Goal: Task Accomplishment & Management: Manage account settings

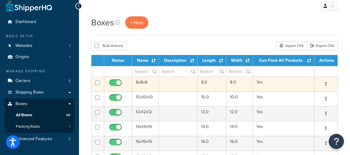
scroll to position [6, 0]
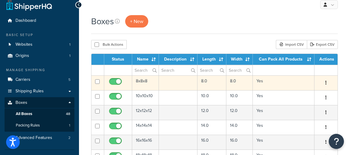
click at [183, 86] on td at bounding box center [178, 83] width 39 height 15
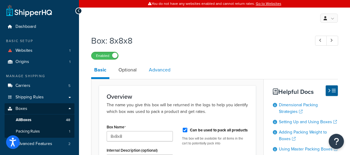
click at [157, 73] on link "Advanced" at bounding box center [160, 70] width 28 height 15
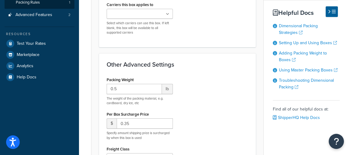
scroll to position [132, 0]
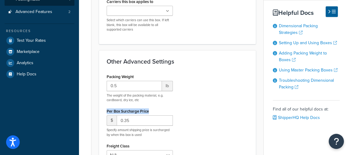
drag, startPoint x: 159, startPoint y: 111, endPoint x: 96, endPoint y: 114, distance: 62.3
click at [96, 114] on form "Assign Box to Carriers This is where you can assign the box to only be packed f…" at bounding box center [177, 105] width 172 height 304
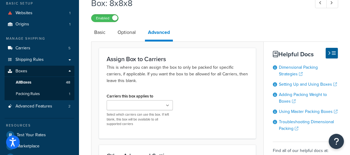
scroll to position [0, 0]
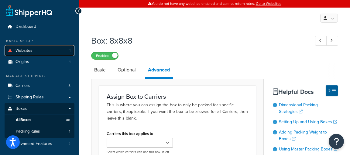
click at [63, 52] on link "Websites 1" at bounding box center [40, 50] width 70 height 11
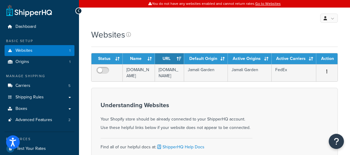
click at [137, 39] on div "Websites" at bounding box center [115, 35] width 48 height 12
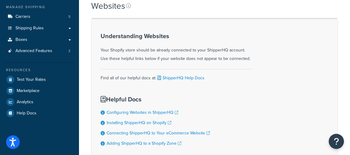
scroll to position [69, 0]
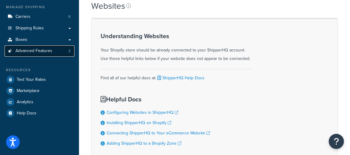
click at [45, 51] on span "Advanced Features" at bounding box center [33, 51] width 37 height 5
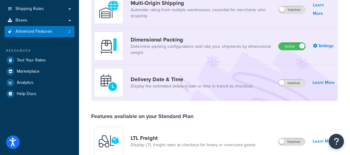
scroll to position [330, 0]
